Goal: Task Accomplishment & Management: Complete application form

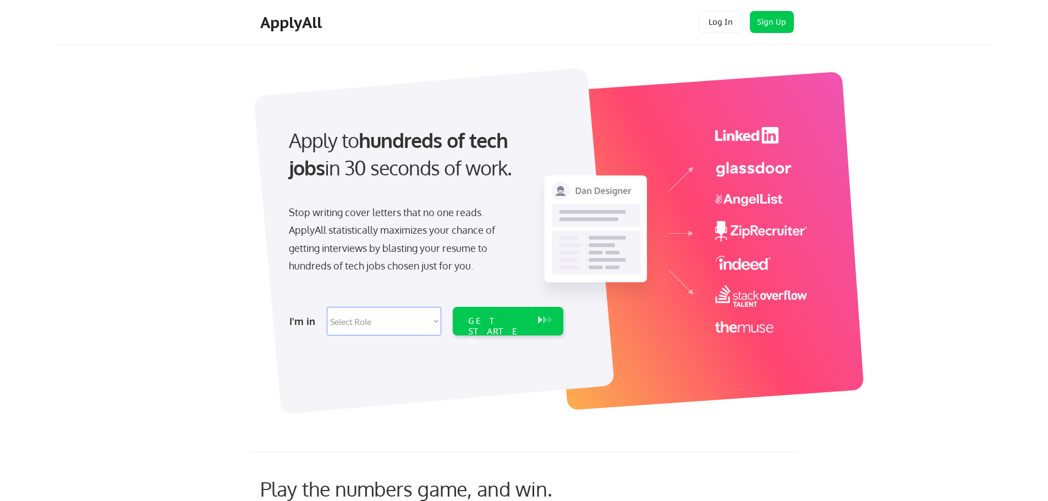
click at [429, 321] on select "Select Role Software Engineering Product Management Customer Success Sales UI/U…" at bounding box center [384, 321] width 114 height 29
select select ""marketing___comms""
click at [327, 307] on select "Select Role Software Engineering Product Management Customer Success Sales UI/U…" at bounding box center [384, 321] width 114 height 29
select select ""marketing___comms""
click at [474, 321] on div "GET STARTED" at bounding box center [497, 332] width 59 height 32
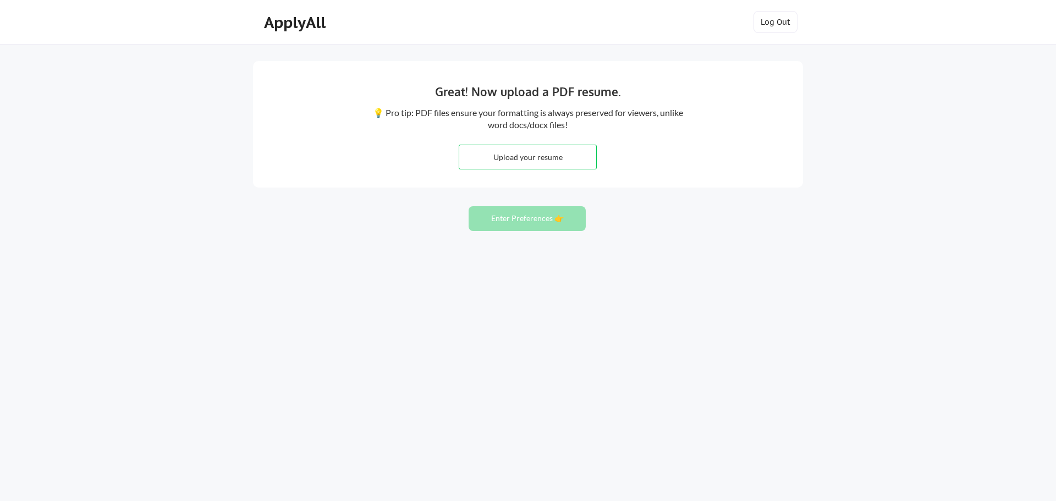
click at [543, 154] on input "file" at bounding box center [527, 157] width 137 height 24
type input "C:\fakepath\[PERSON_NAME] Resume [DATE].pdf"
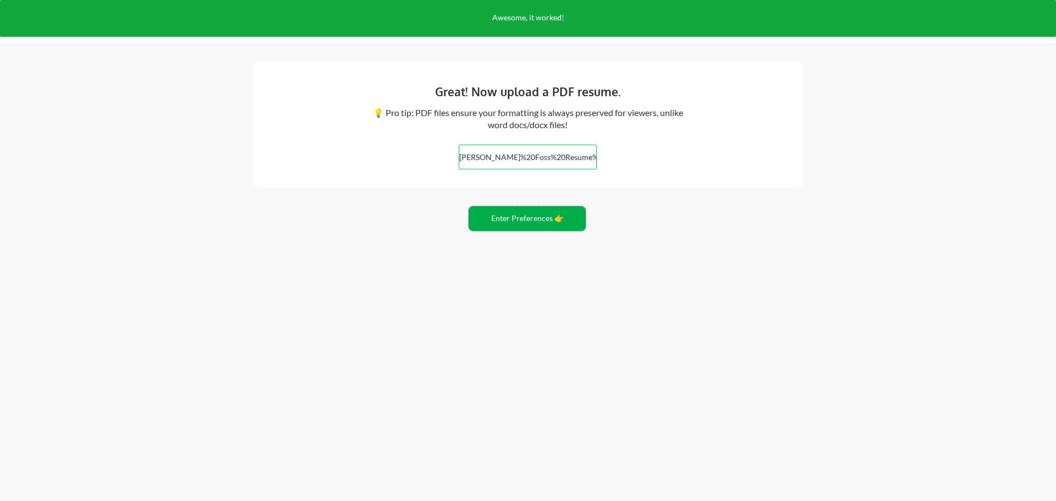
click at [513, 219] on button "Enter Preferences 👉" at bounding box center [527, 218] width 117 height 25
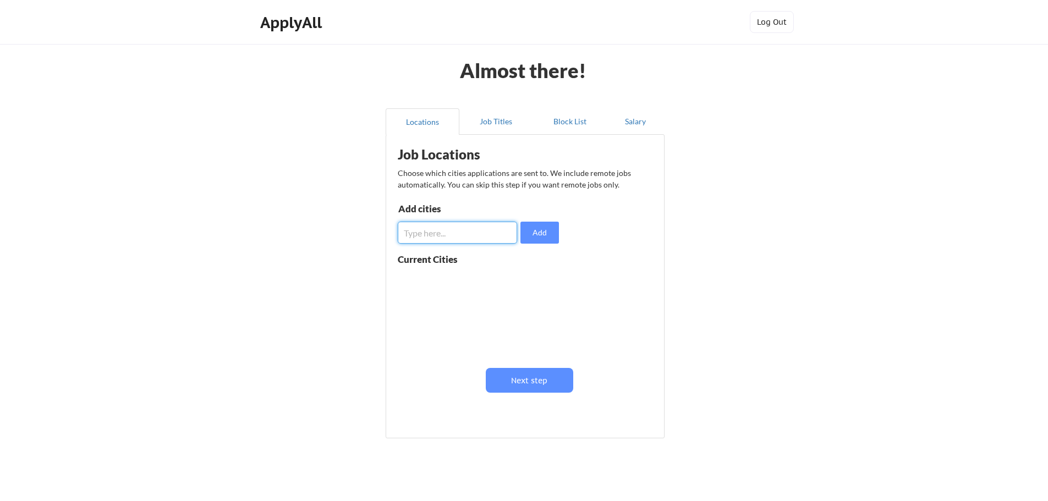
click at [467, 226] on input "input" at bounding box center [457, 233] width 119 height 22
type input "Tampa"
click at [536, 232] on button "Add" at bounding box center [539, 233] width 38 height 22
click at [437, 237] on input "input" at bounding box center [457, 233] width 119 height 22
type input "St. Petersburg"
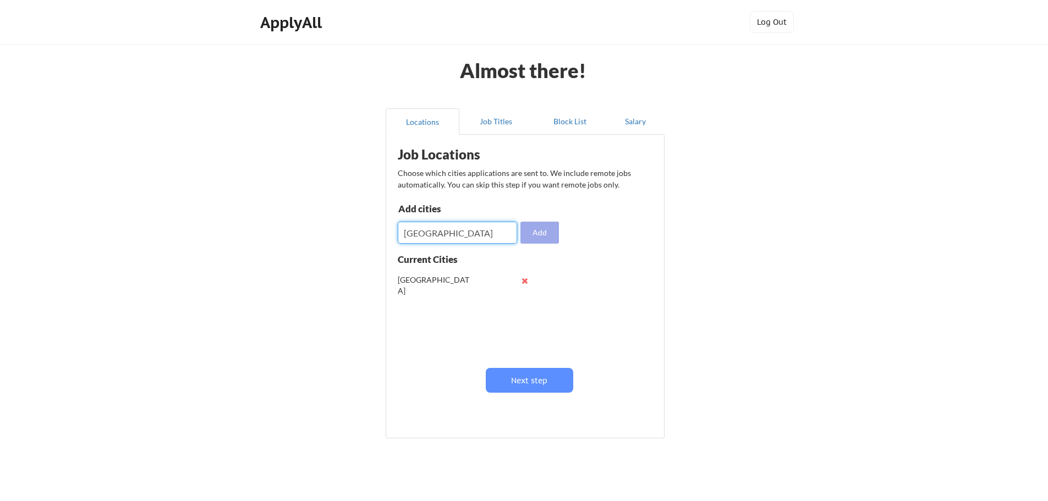
click at [529, 234] on button "Add" at bounding box center [539, 233] width 38 height 22
click at [445, 233] on input "input" at bounding box center [457, 233] width 119 height 22
type input "Clearwater"
click at [546, 233] on button "Add" at bounding box center [539, 233] width 38 height 22
click at [458, 229] on input "input" at bounding box center [457, 233] width 119 height 22
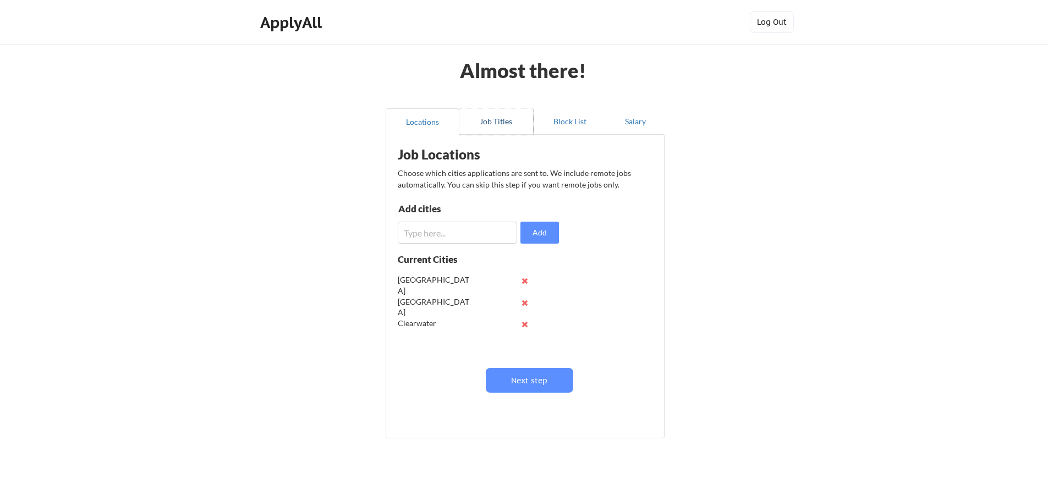
click at [500, 123] on button "Job Titles" at bounding box center [496, 121] width 74 height 26
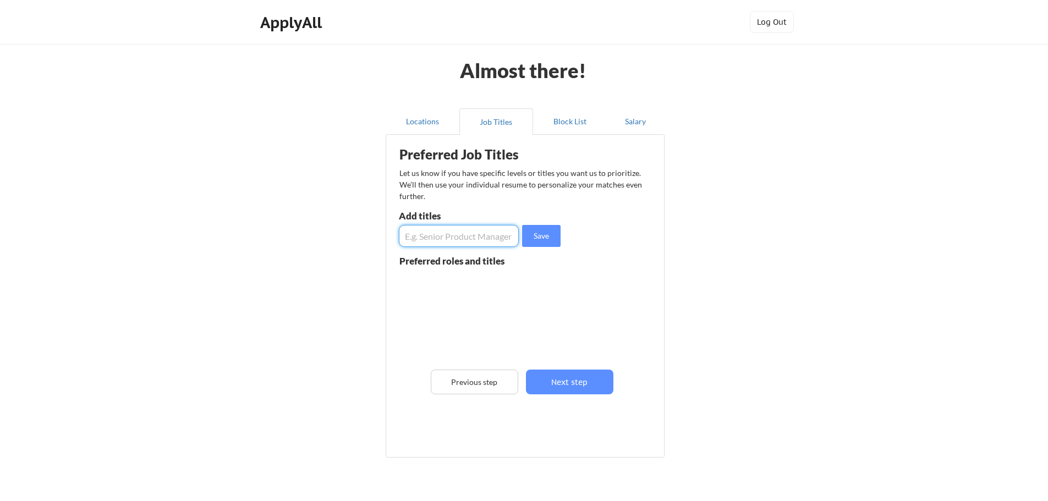
click at [464, 234] on input "input" at bounding box center [459, 236] width 120 height 22
type input "ECommerce Manager"
click at [541, 242] on button "Save" at bounding box center [541, 236] width 38 height 22
click at [465, 234] on input "input" at bounding box center [459, 236] width 120 height 22
type input "Media Planner"
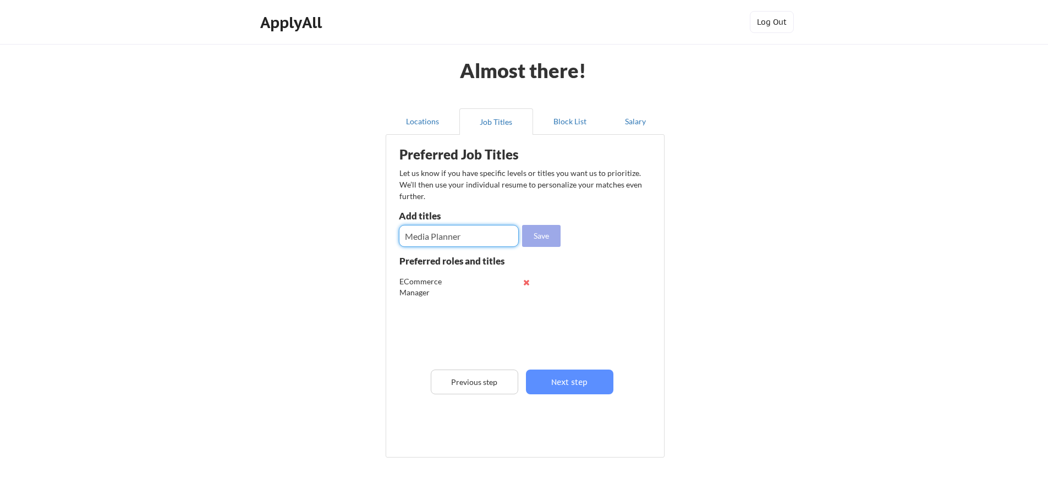
drag, startPoint x: 551, startPoint y: 227, endPoint x: 511, endPoint y: 228, distance: 39.6
click at [541, 227] on button "Save" at bounding box center [541, 236] width 38 height 22
click at [464, 242] on input "input" at bounding box center [459, 236] width 120 height 22
type input "Media Buyer"
click at [542, 229] on button "Save" at bounding box center [541, 236] width 38 height 22
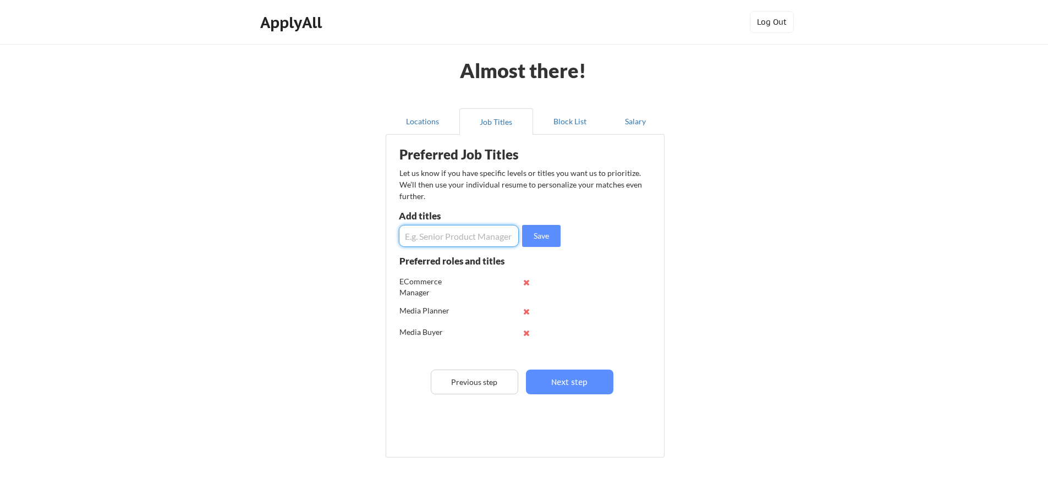
click at [494, 233] on input "input" at bounding box center [459, 236] width 120 height 22
type input "Senior Media Planner"
click at [543, 232] on button "Save" at bounding box center [541, 236] width 38 height 22
click at [464, 235] on input "input" at bounding box center [459, 236] width 120 height 22
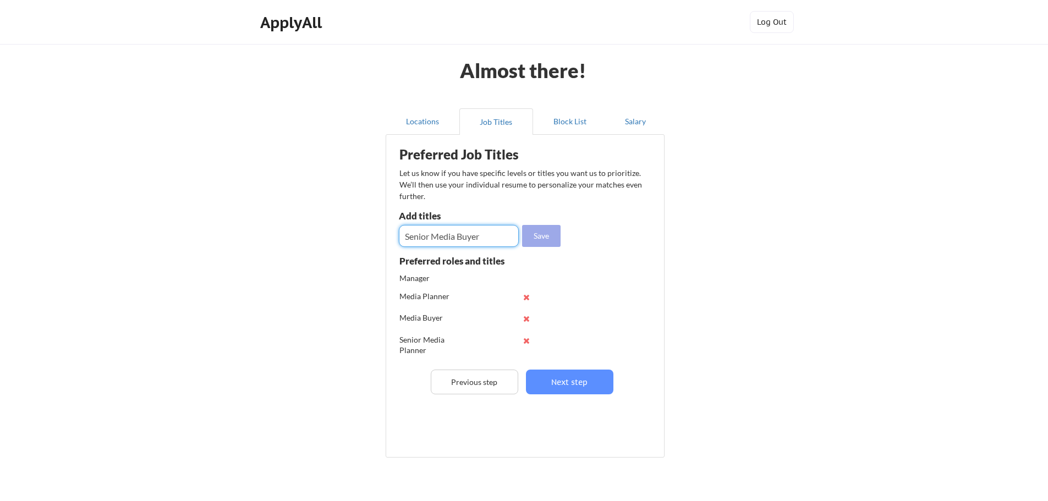
type input "Senior Media Buyer"
click at [530, 234] on button "Save" at bounding box center [541, 236] width 38 height 22
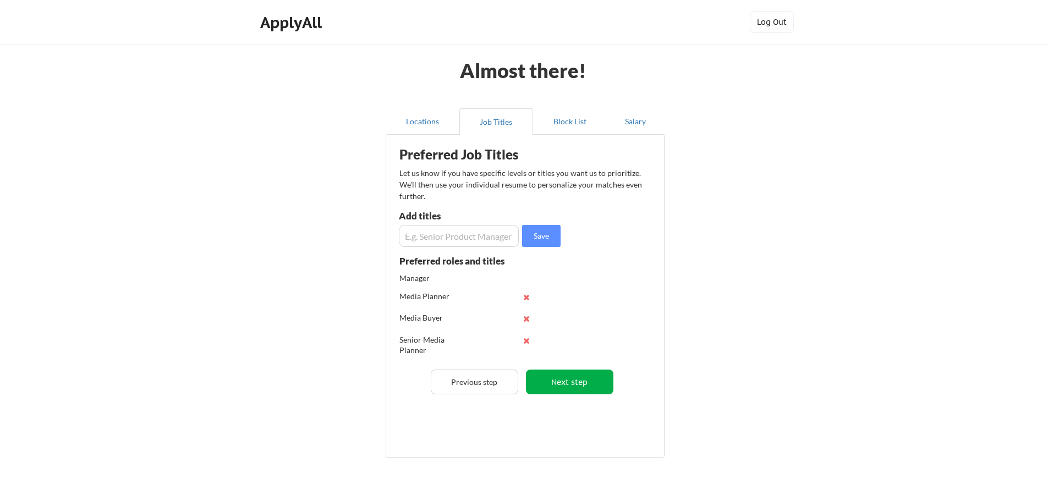
click at [566, 381] on button "Next step" at bounding box center [569, 382] width 87 height 25
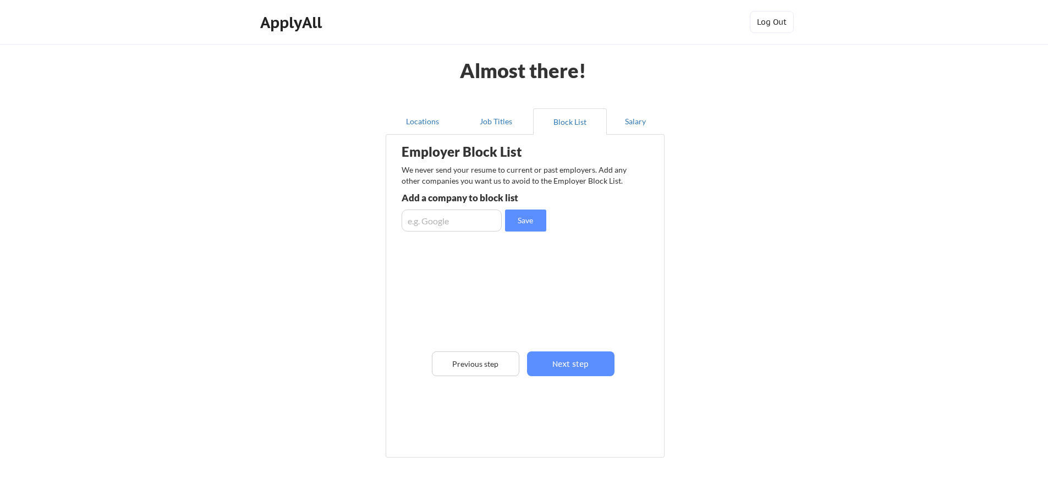
click at [460, 223] on input "input" at bounding box center [451, 221] width 100 height 22
click at [582, 366] on button "Next step" at bounding box center [570, 363] width 87 height 25
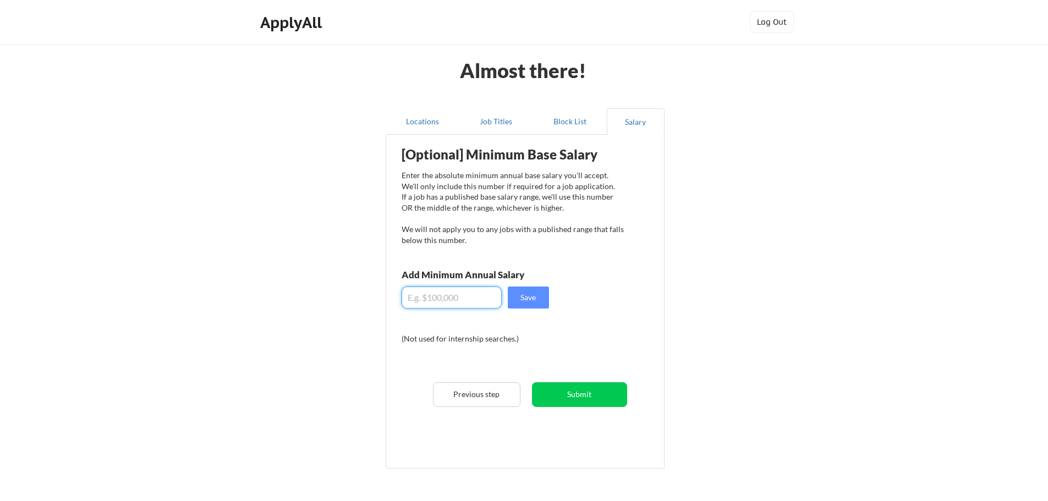
click at [441, 297] on input "input" at bounding box center [451, 298] width 100 height 22
type input "$80,000"
click at [520, 293] on button "Save" at bounding box center [528, 298] width 41 height 22
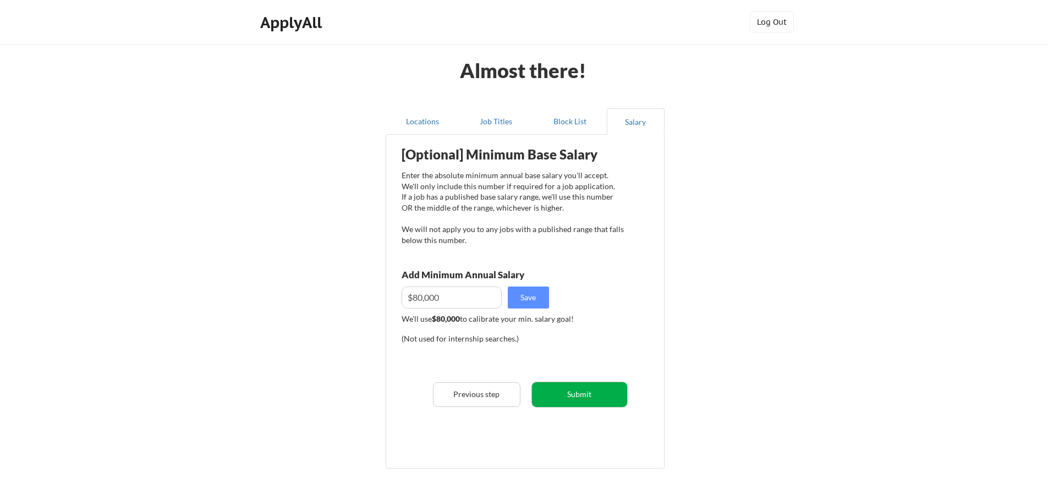
click at [574, 392] on button "Submit" at bounding box center [579, 394] width 95 height 25
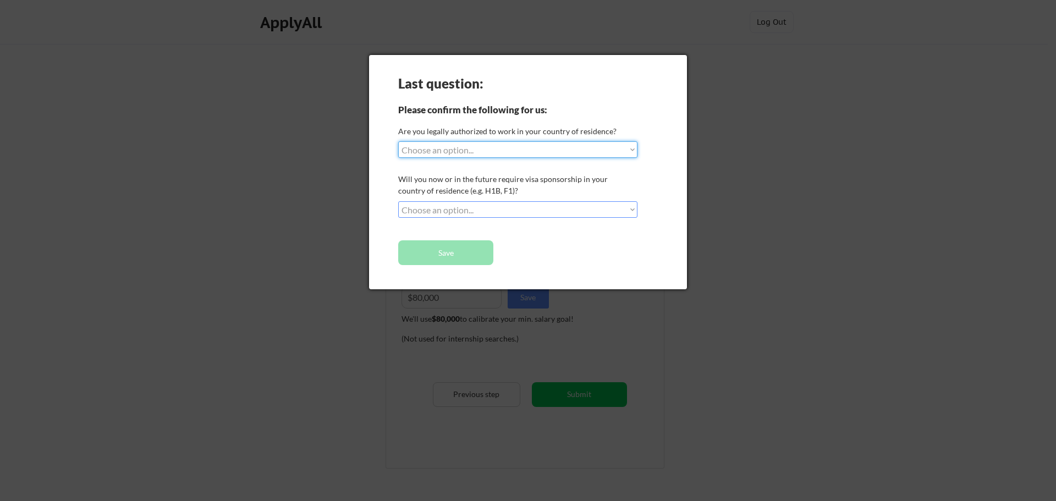
click at [520, 153] on select "Choose an option... Yes, I am a US Citizen Yes, I am a Canadian Citizen Yes, I …" at bounding box center [517, 149] width 239 height 16
select select ""yes__i_am_a_us_citizen""
click at [398, 141] on select "Choose an option... Yes, I am a US Citizen Yes, I am a Canadian Citizen Yes, I …" at bounding box center [517, 149] width 239 height 16
click at [500, 207] on select "Choose an option... No, I will not need sponsorship Yes, I will need sponsorship" at bounding box center [517, 209] width 239 height 16
select select ""yes__i_will_need_sponsorship""
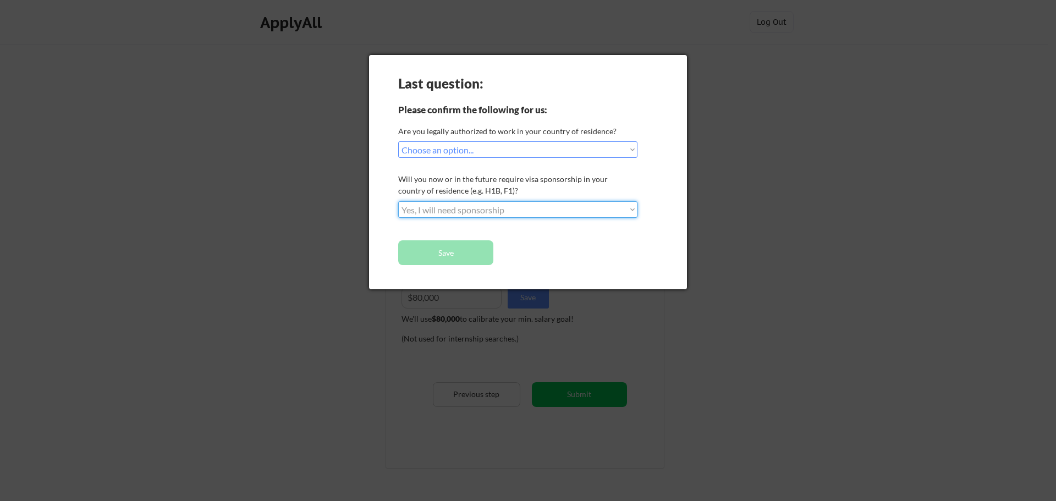
click at [398, 201] on select "Choose an option... No, I will not need sponsorship Yes, I will need sponsorship" at bounding box center [517, 209] width 239 height 16
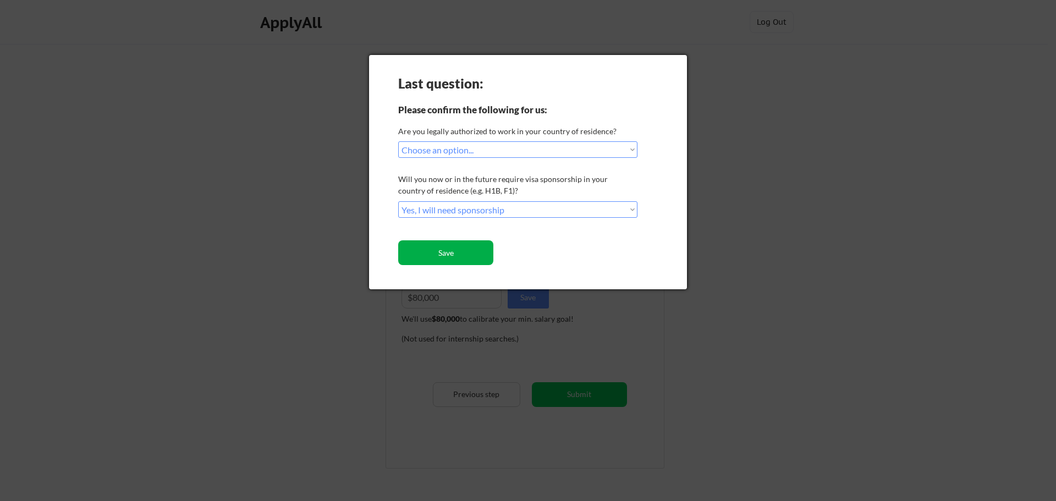
click at [480, 253] on button "Save" at bounding box center [445, 252] width 95 height 25
